Goal: Communication & Community: Ask a question

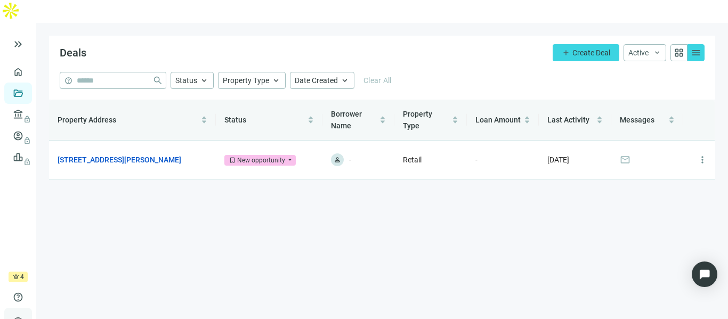
click at [20, 318] on span "person" at bounding box center [18, 323] width 11 height 11
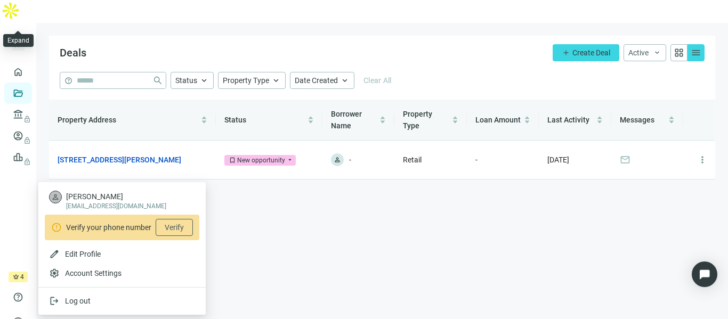
click at [13, 38] on span "keyboard_double_arrow_right" at bounding box center [18, 44] width 13 height 13
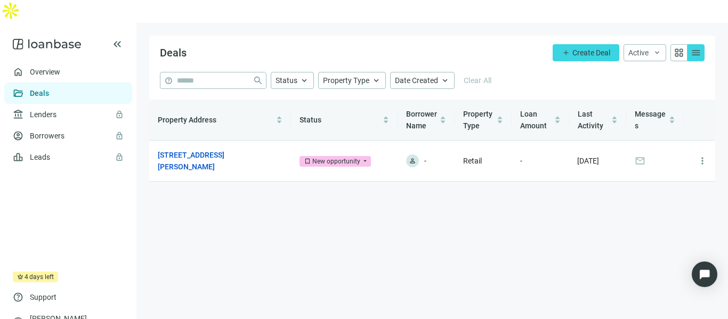
click at [53, 34] on icon at bounding box center [47, 44] width 68 height 21
click at [597, 49] on span "Create Deal" at bounding box center [592, 53] width 38 height 9
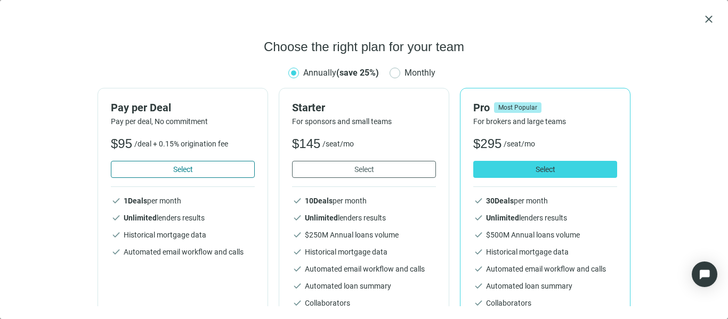
click at [213, 178] on button "Select" at bounding box center [183, 169] width 144 height 17
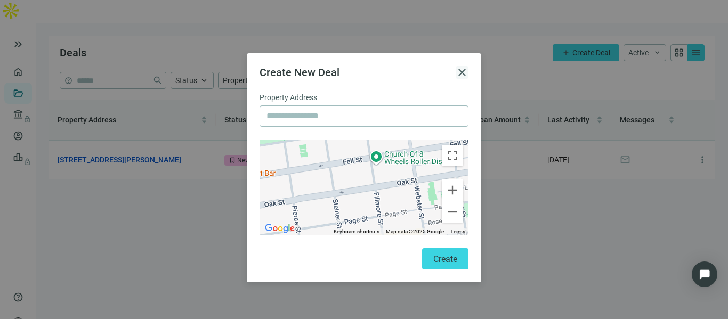
click at [458, 74] on span "close" at bounding box center [462, 72] width 13 height 13
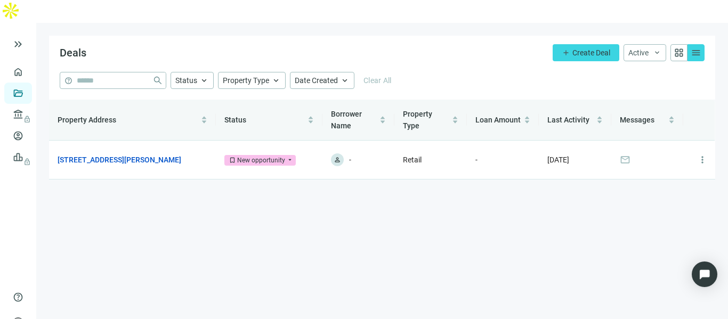
click at [365, 231] on main "Deals add Create Deal Active keyboard_arrow_down grid_view menu help close Stat…" at bounding box center [382, 182] width 692 height 319
click at [20, 110] on span "lock" at bounding box center [19, 114] width 9 height 9
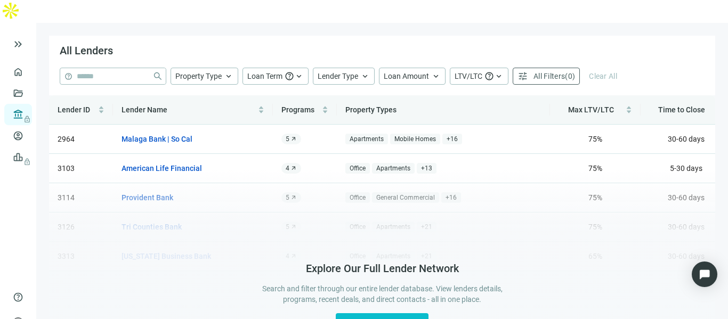
click at [369, 319] on span "Unlock Full Access" at bounding box center [382, 324] width 70 height 10
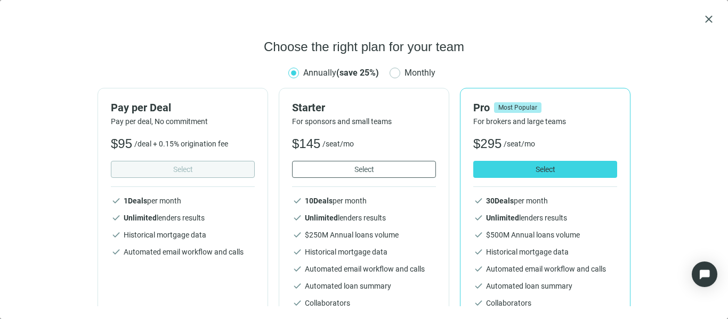
scroll to position [53, 0]
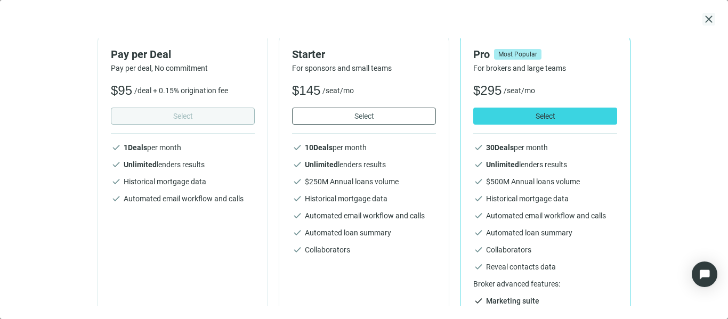
click at [708, 16] on span "close" at bounding box center [709, 19] width 13 height 13
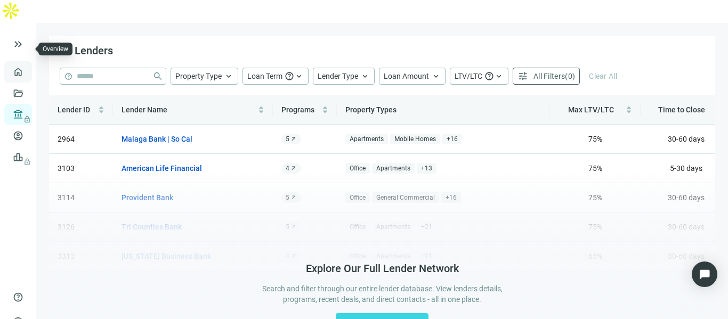
click at [27, 68] on link "Overview" at bounding box center [42, 72] width 31 height 9
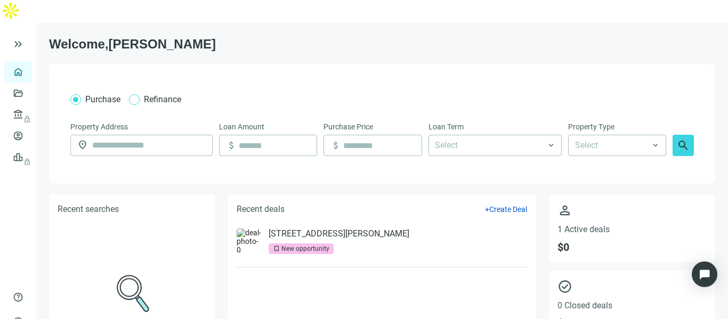
click at [144, 94] on span "Refinance" at bounding box center [162, 99] width 37 height 10
click at [470, 136] on div at bounding box center [490, 145] width 118 height 19
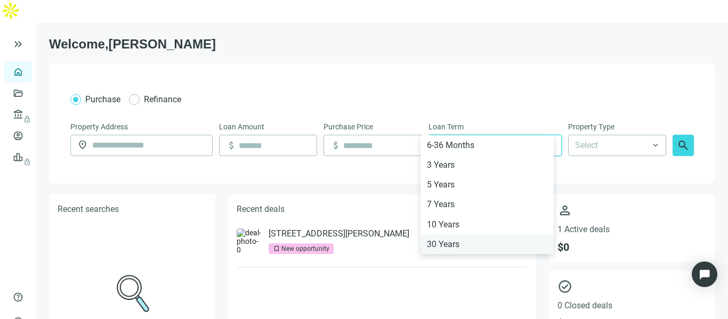
click at [475, 247] on div "30 Years" at bounding box center [487, 244] width 120 height 13
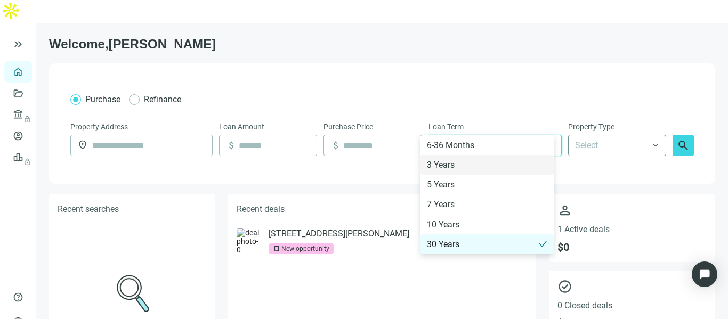
click at [596, 135] on input "search" at bounding box center [612, 145] width 75 height 20
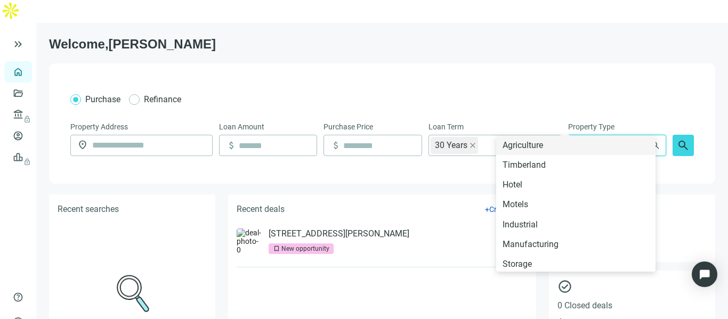
click at [515, 65] on div "Purchase Refinance Property Address location_on Loan Amount attach_money Purcha…" at bounding box center [382, 123] width 666 height 120
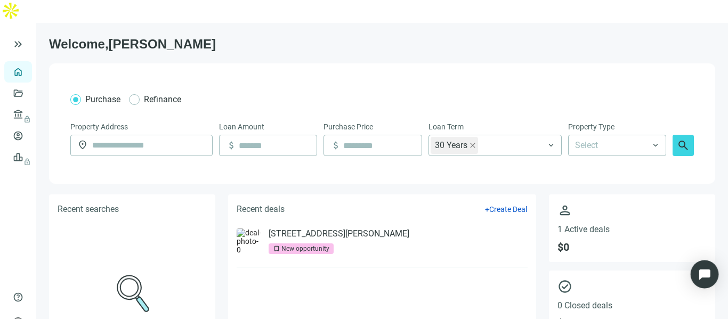
click at [698, 273] on img "Open Intercom Messenger" at bounding box center [705, 275] width 14 height 14
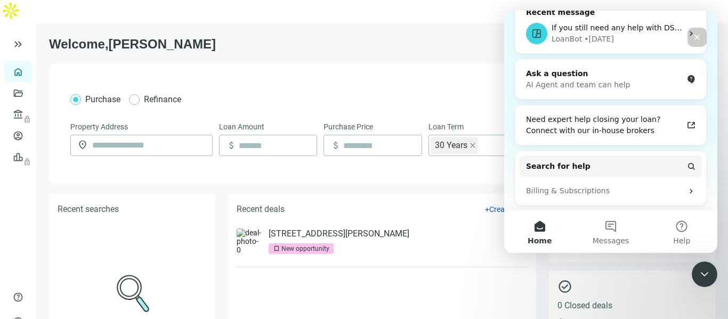
scroll to position [139, 0]
click at [575, 69] on div "Ask a question" at bounding box center [604, 72] width 157 height 11
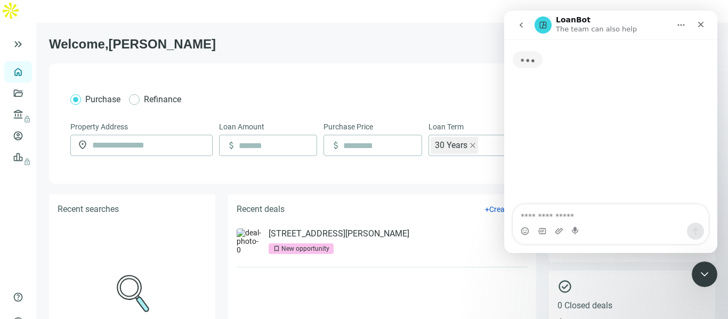
click at [600, 213] on textarea "Ask a question…" at bounding box center [610, 214] width 195 height 18
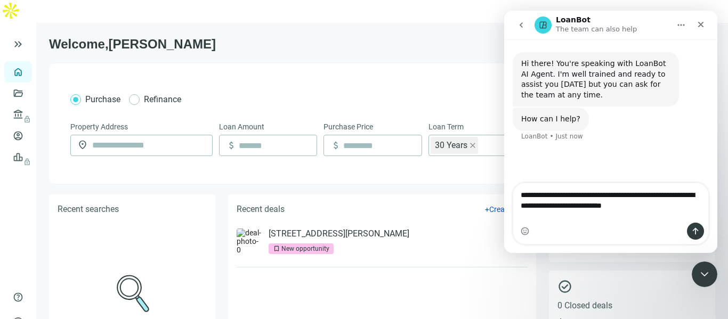
type textarea "**********"
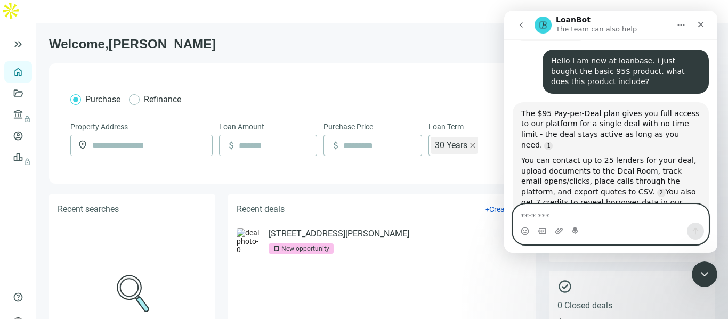
scroll to position [136, 0]
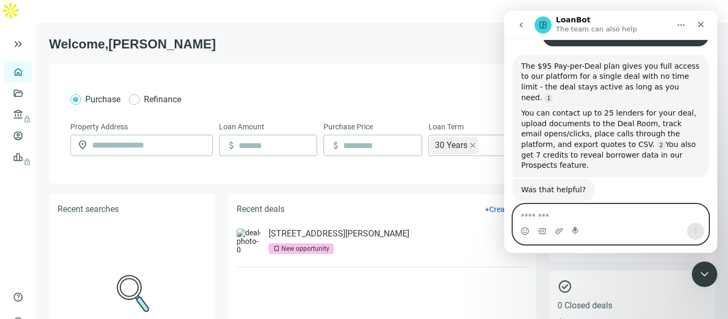
click at [614, 212] on textarea "Message…" at bounding box center [610, 214] width 195 height 18
click at [607, 219] on textarea "Message…" at bounding box center [610, 214] width 195 height 18
click at [610, 219] on textarea "Message…" at bounding box center [610, 214] width 195 height 18
click at [612, 216] on textarea "Message…" at bounding box center [610, 214] width 195 height 18
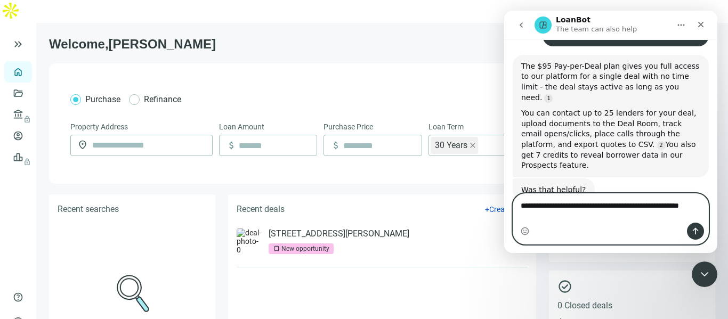
scroll to position [146, 0]
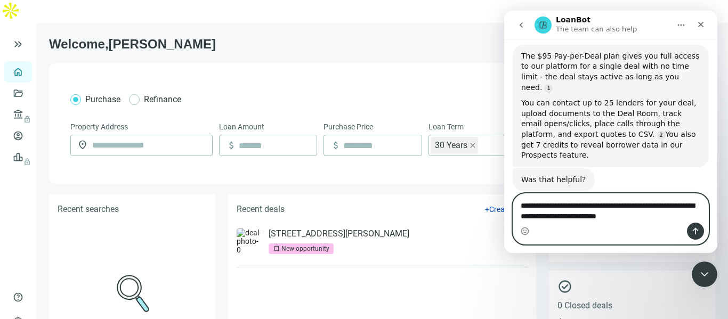
type textarea "**********"
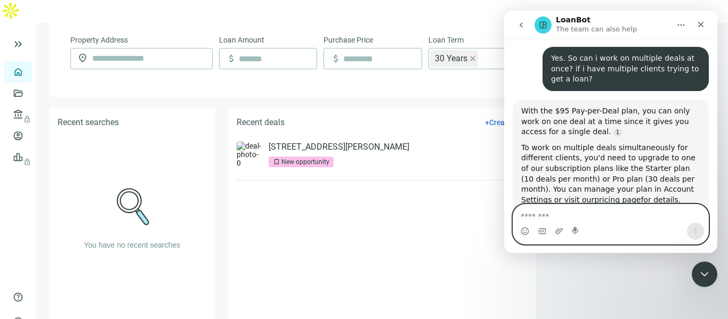
scroll to position [323, 0]
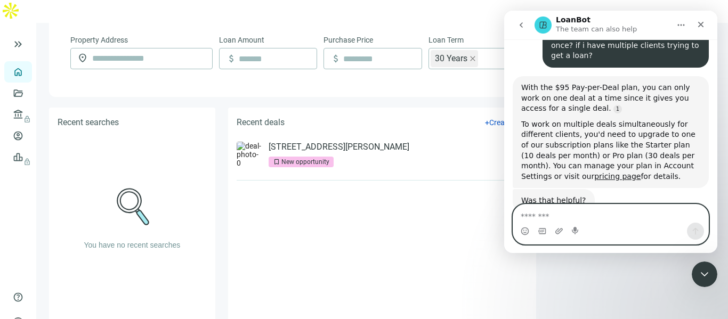
click at [636, 213] on textarea "Message…" at bounding box center [610, 214] width 195 height 18
type textarea "*"
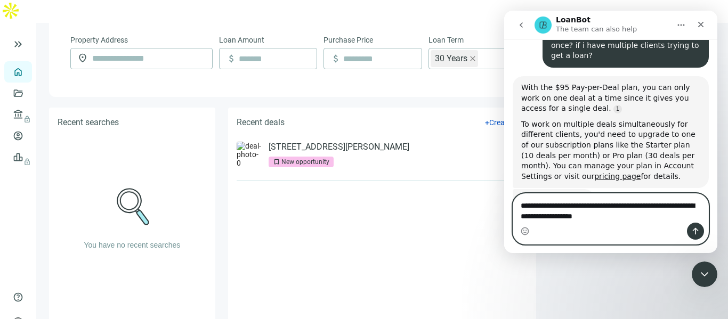
type textarea "**********"
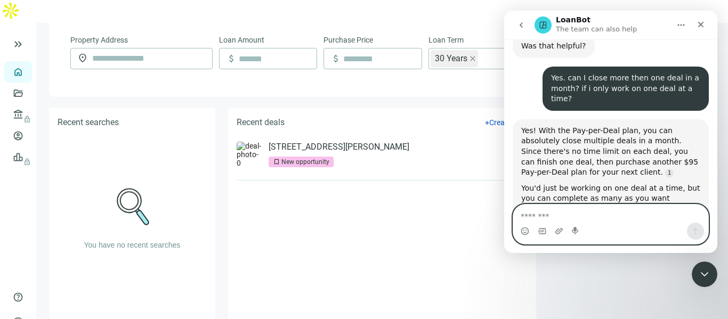
scroll to position [500, 0]
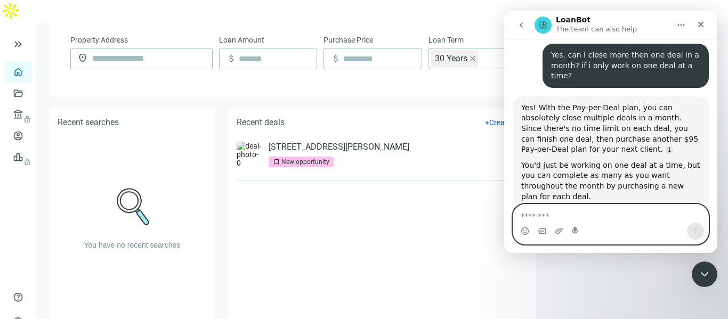
click at [638, 215] on textarea "Message…" at bounding box center [610, 214] width 195 height 18
click at [630, 209] on textarea "Message…" at bounding box center [610, 214] width 195 height 18
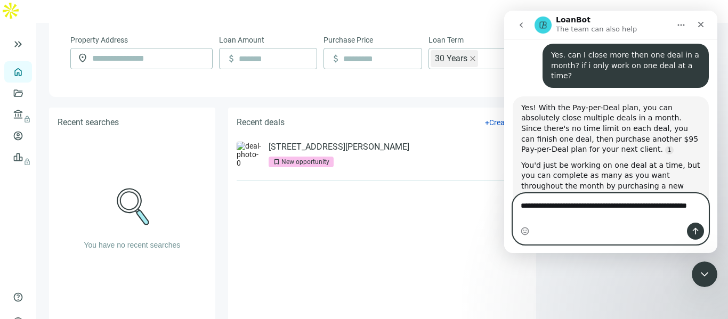
scroll to position [510, 0]
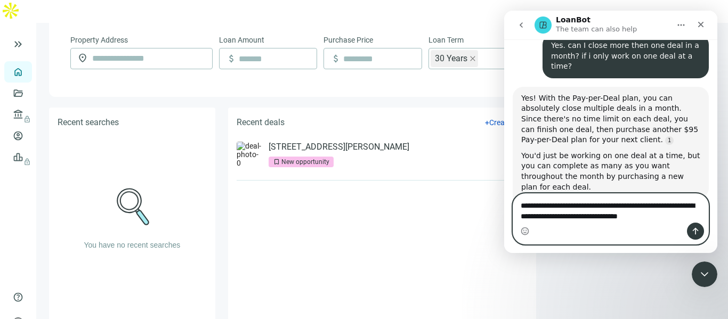
type textarea "**********"
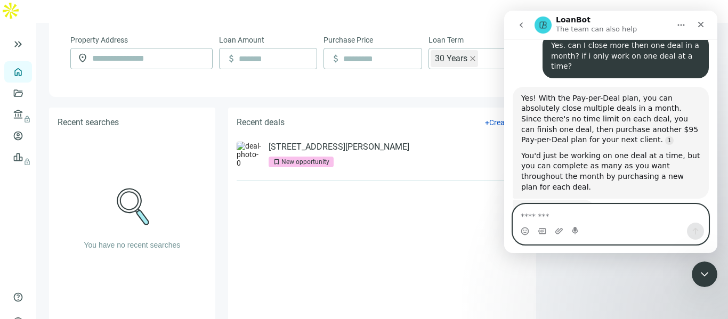
scroll to position [587, 0]
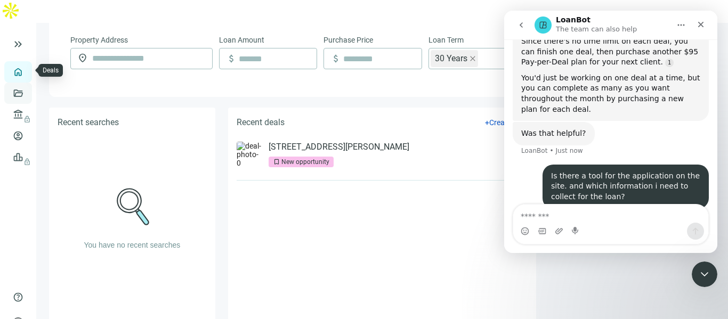
click at [27, 89] on link "Deals" at bounding box center [36, 93] width 19 height 9
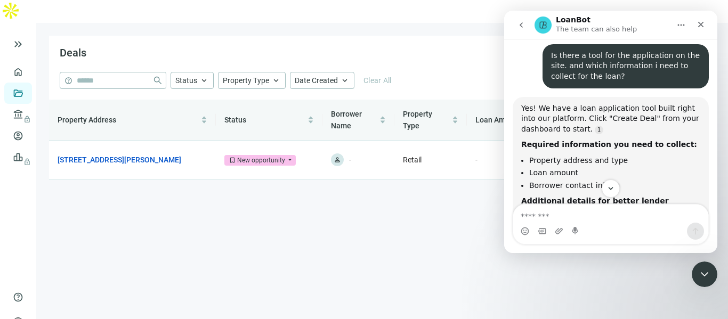
scroll to position [751, 0]
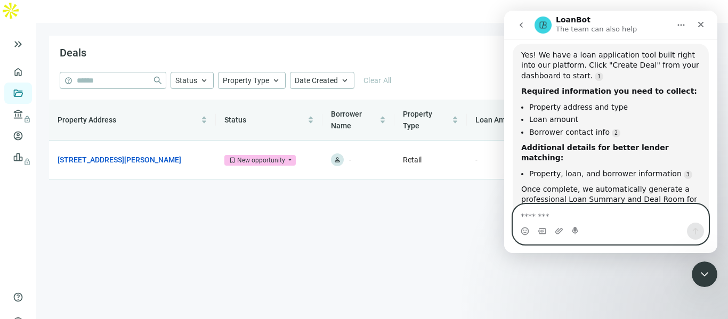
click at [551, 214] on textarea "Message…" at bounding box center [610, 214] width 195 height 18
click at [576, 216] on textarea "Message…" at bounding box center [610, 214] width 195 height 18
type textarea "**********"
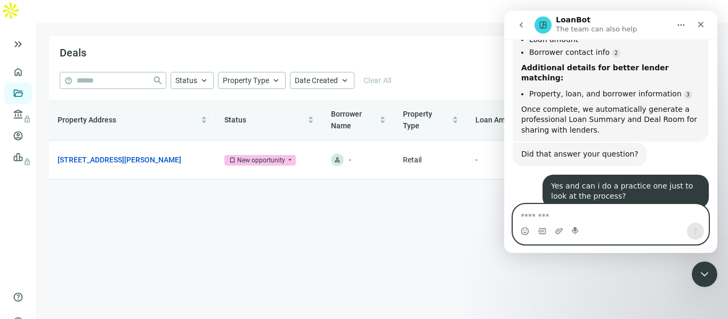
scroll to position [947, 0]
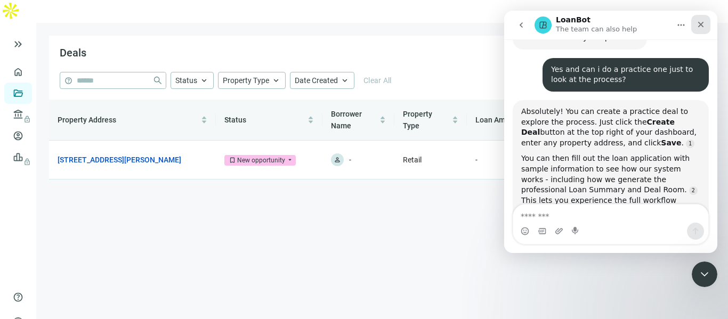
click at [700, 25] on icon "Close" at bounding box center [701, 25] width 6 height 6
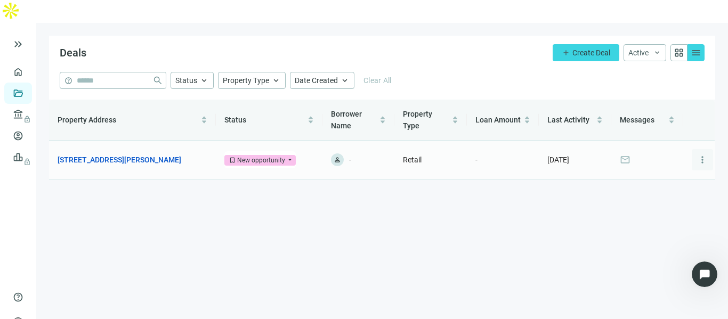
click at [707, 155] on span "more_vert" at bounding box center [702, 160] width 11 height 11
click at [698, 155] on span "more_vert" at bounding box center [702, 160] width 11 height 11
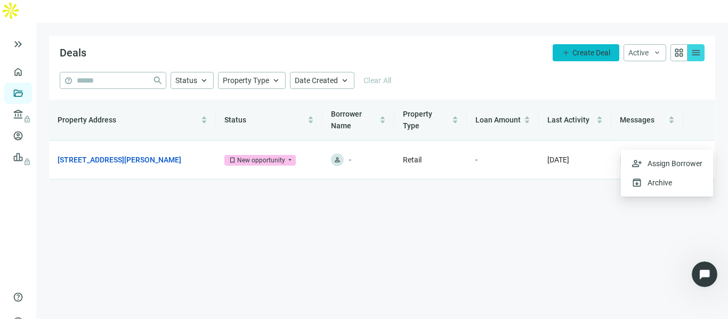
click at [586, 49] on span "Create Deal" at bounding box center [592, 53] width 38 height 9
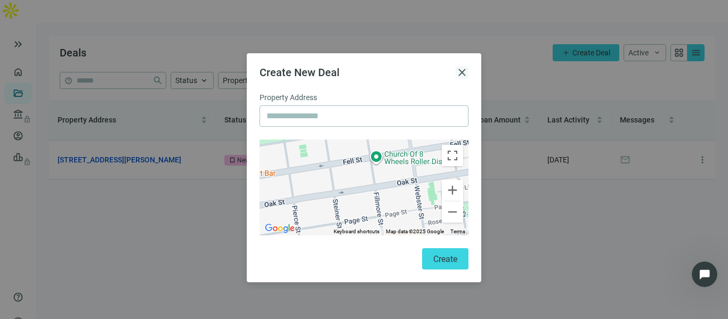
click at [464, 67] on span "close" at bounding box center [462, 72] width 13 height 13
